Goal: Task Accomplishment & Management: Use online tool/utility

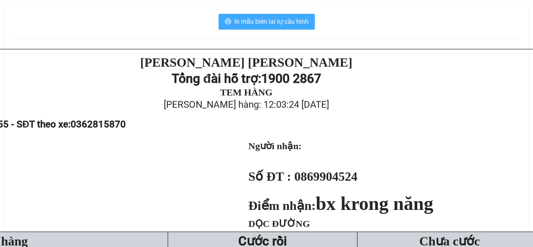
click at [274, 22] on span "In mẫu biên lai tự cấu hình" at bounding box center [271, 22] width 74 height 10
click at [284, 24] on span "In mẫu biên lai tự cấu hình" at bounding box center [271, 22] width 74 height 10
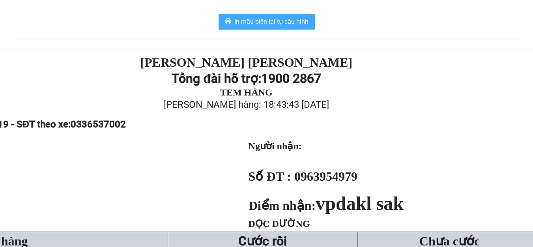
click at [238, 22] on span "In mẫu biên lai tự cấu hình" at bounding box center [271, 22] width 74 height 10
